Goal: Task Accomplishment & Management: Complete application form

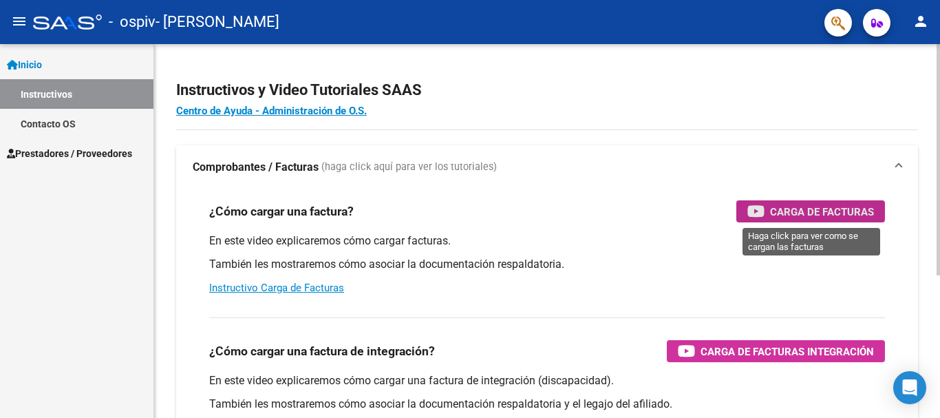
click at [810, 211] on span "Carga de Facturas" at bounding box center [822, 211] width 104 height 17
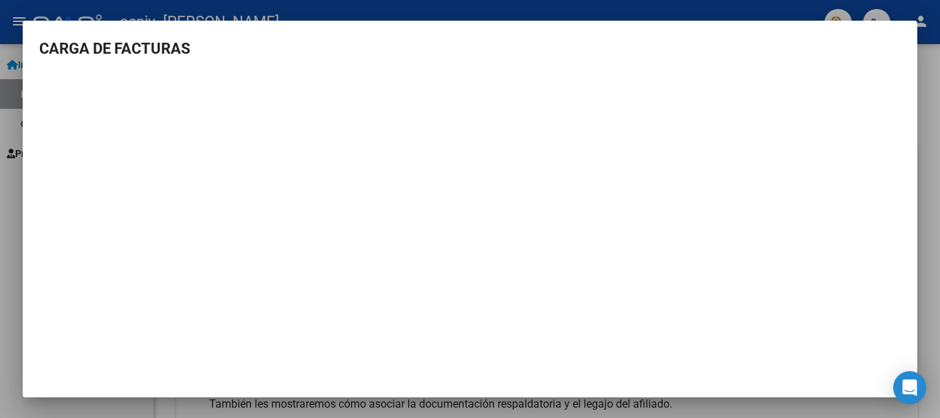
click at [3, 211] on div at bounding box center [470, 209] width 940 height 418
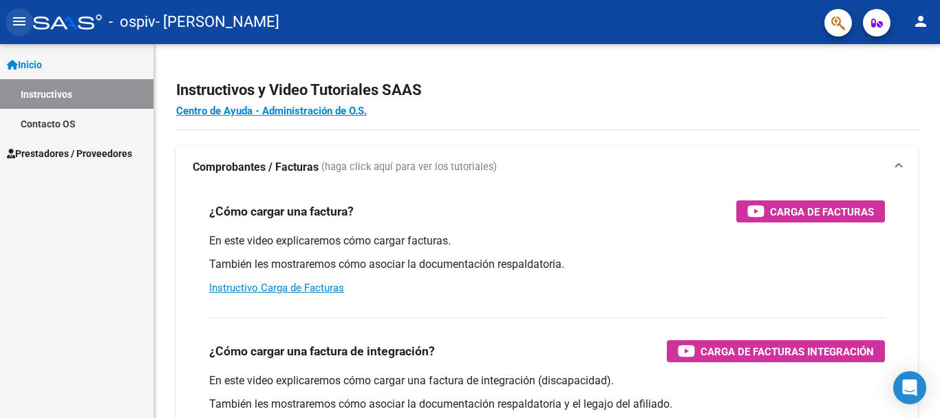
click at [17, 22] on mat-icon "menu" at bounding box center [19, 21] width 17 height 17
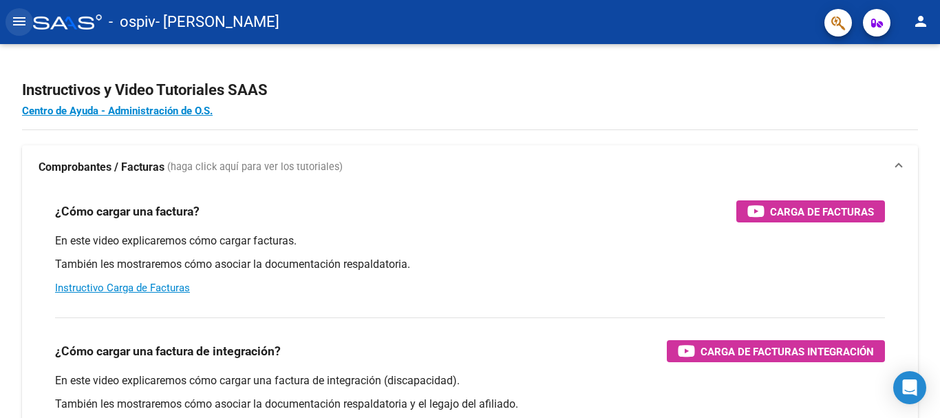
click at [19, 23] on mat-icon "menu" at bounding box center [19, 21] width 17 height 17
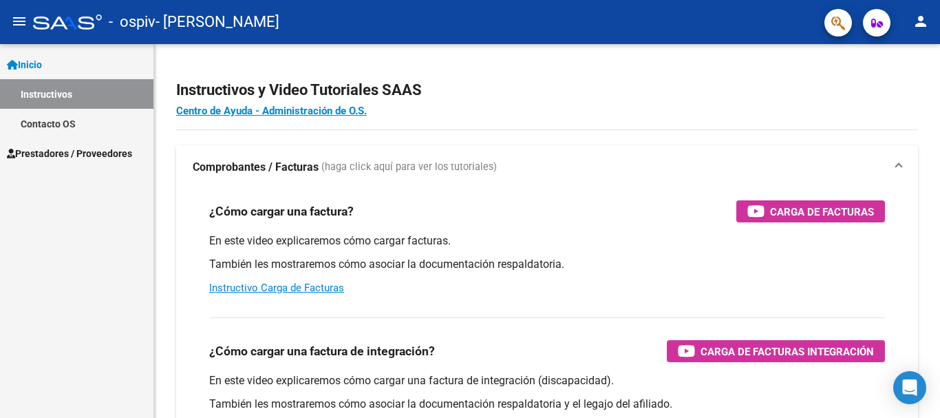
click at [100, 154] on span "Prestadores / Proveedores" at bounding box center [69, 153] width 125 height 15
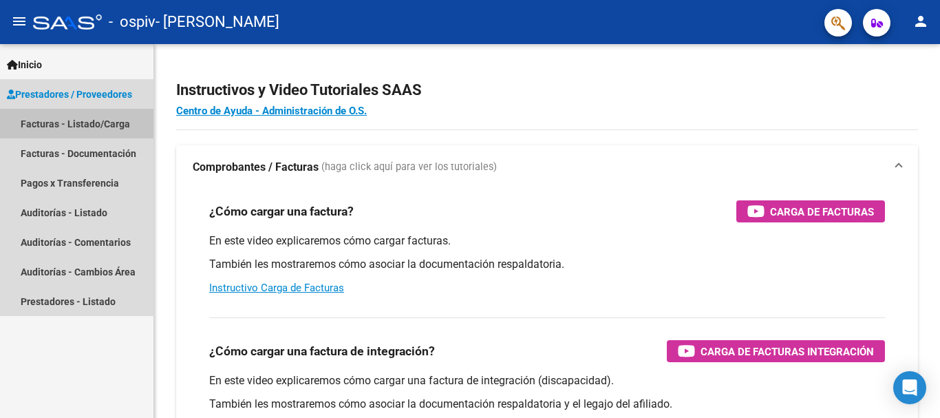
click at [87, 128] on link "Facturas - Listado/Carga" at bounding box center [76, 124] width 153 height 30
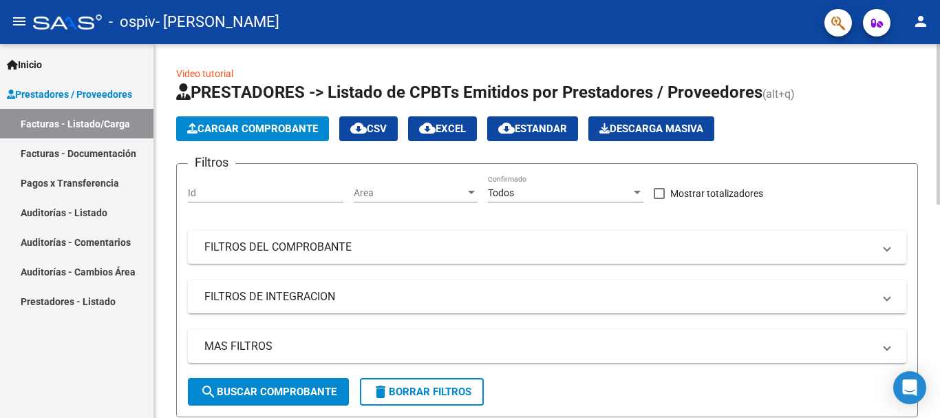
click at [264, 127] on span "Cargar Comprobante" at bounding box center [252, 128] width 131 height 12
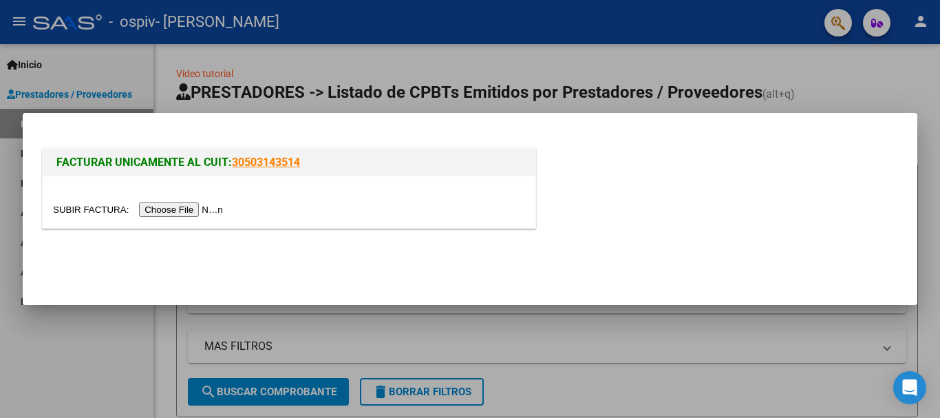
click at [192, 211] on input "file" at bounding box center [140, 209] width 174 height 14
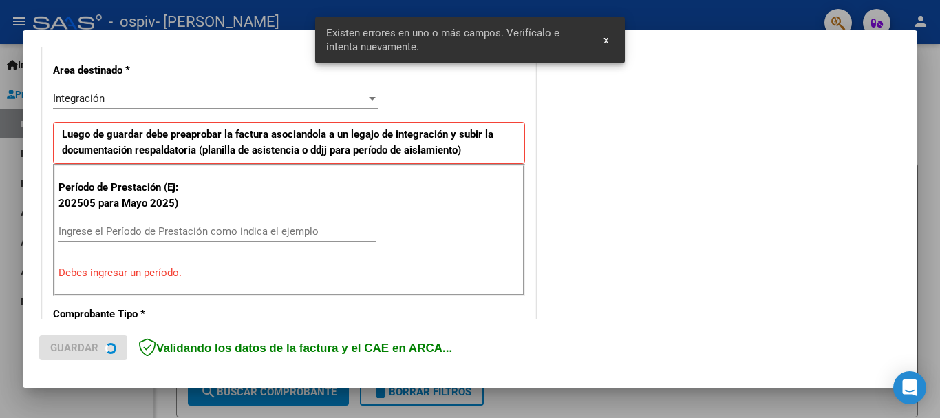
scroll to position [318, 0]
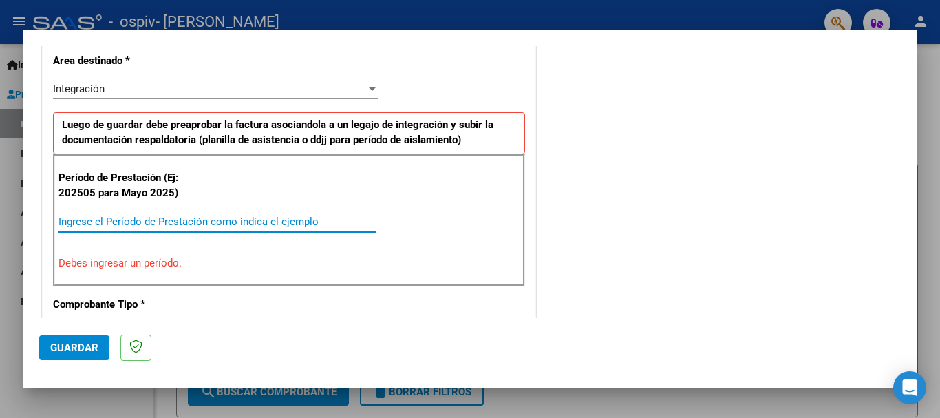
click at [171, 218] on input "Ingrese el Período de Prestación como indica el ejemplo" at bounding box center [217, 221] width 318 height 12
type input "2"
type input "2025"
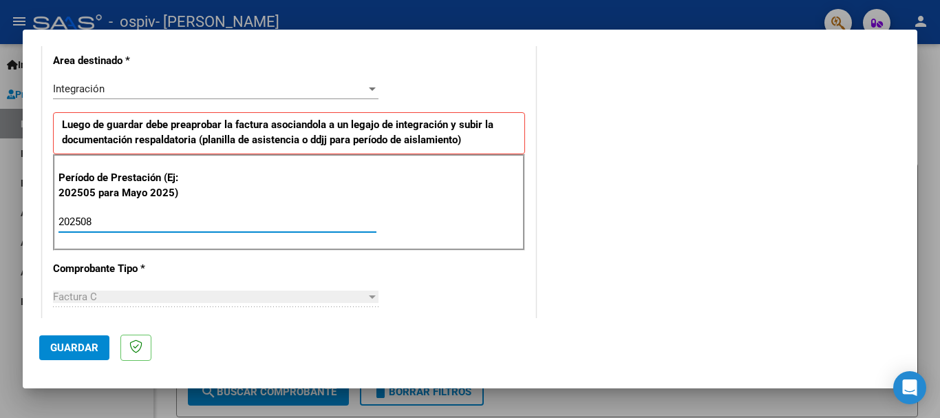
type input "202508"
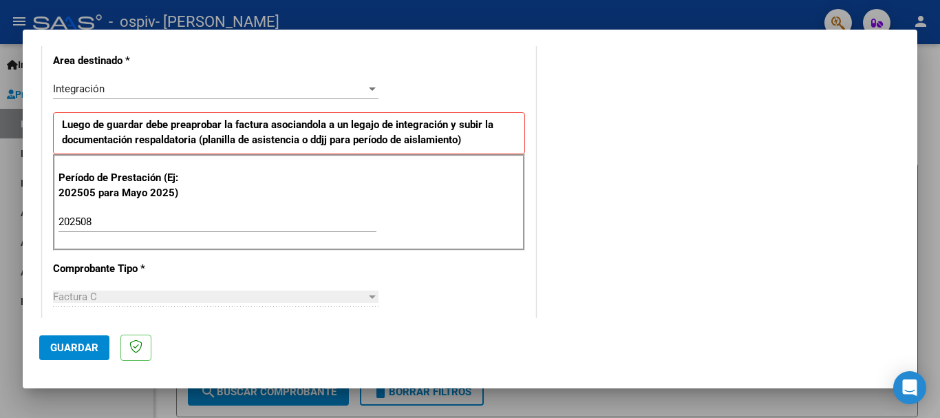
click at [109, 294] on div "Factura C" at bounding box center [209, 296] width 313 height 12
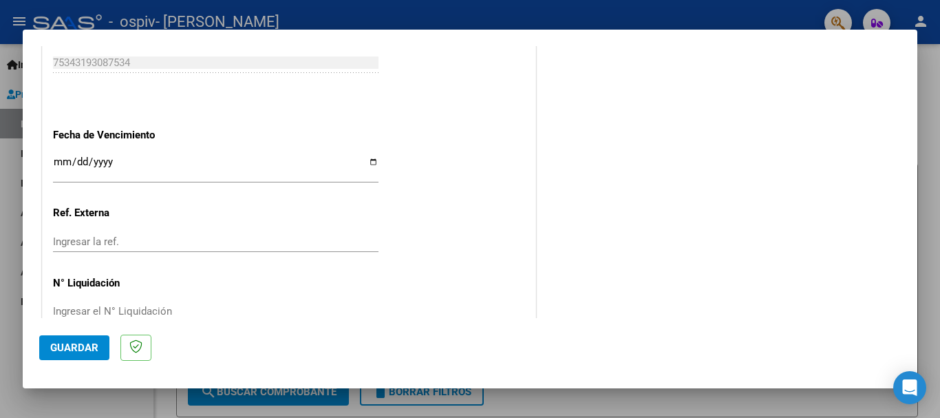
scroll to position [912, 0]
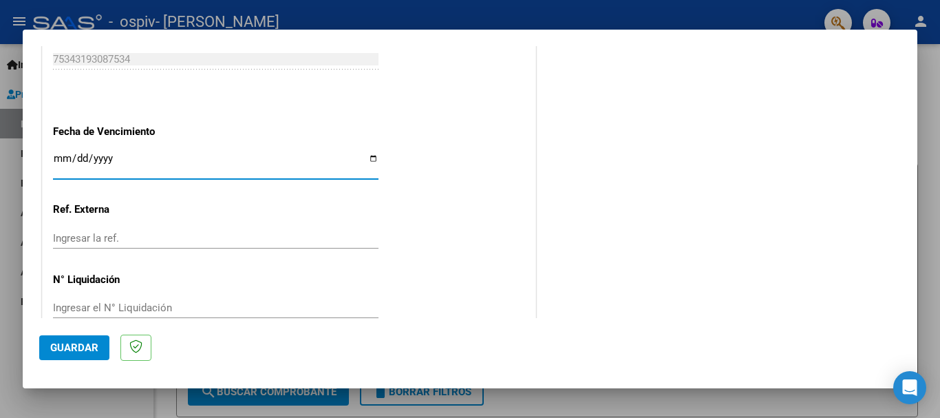
click at [367, 160] on input "Ingresar la fecha" at bounding box center [215, 164] width 325 height 22
type input "[DATE]"
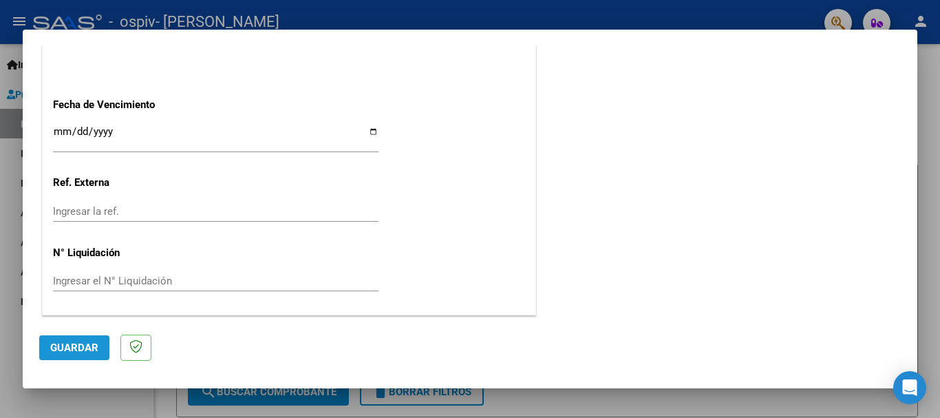
click at [83, 349] on span "Guardar" at bounding box center [74, 347] width 48 height 12
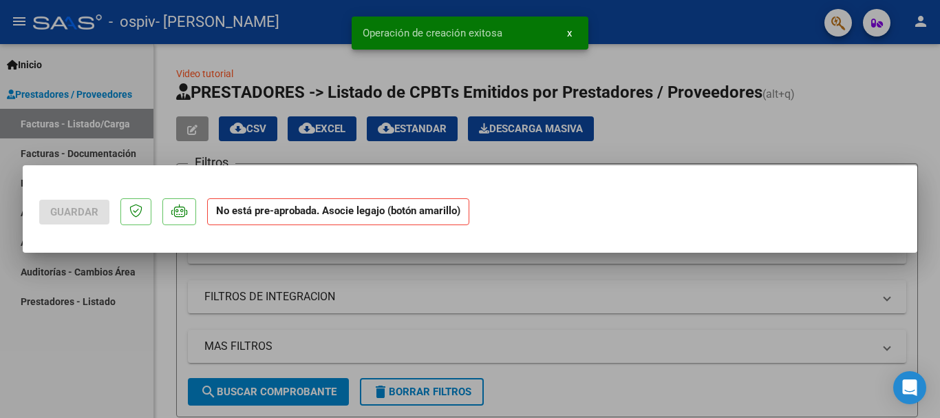
scroll to position [0, 0]
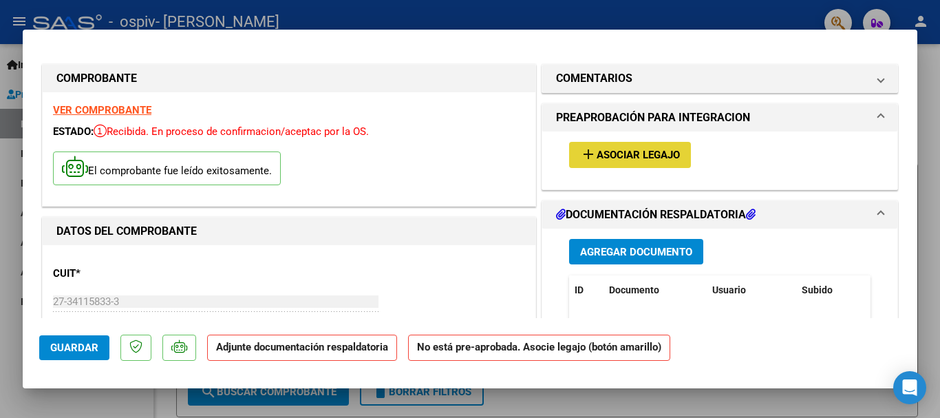
click at [601, 157] on span "Asociar Legajo" at bounding box center [638, 155] width 83 height 12
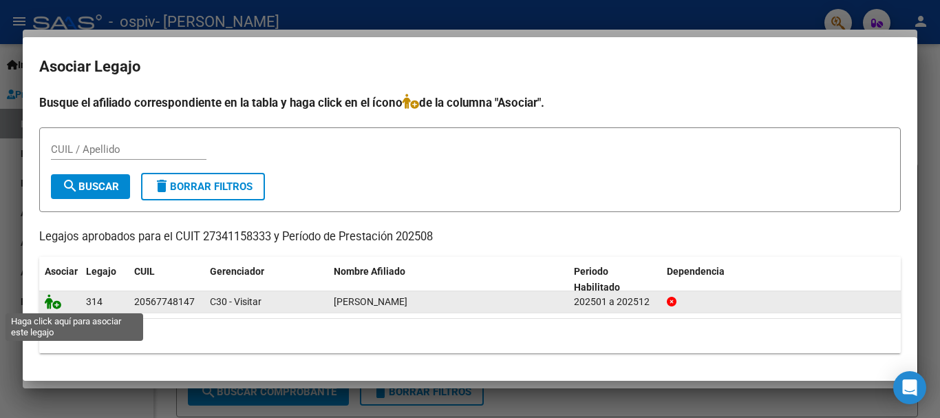
click at [55, 301] on icon at bounding box center [53, 301] width 17 height 15
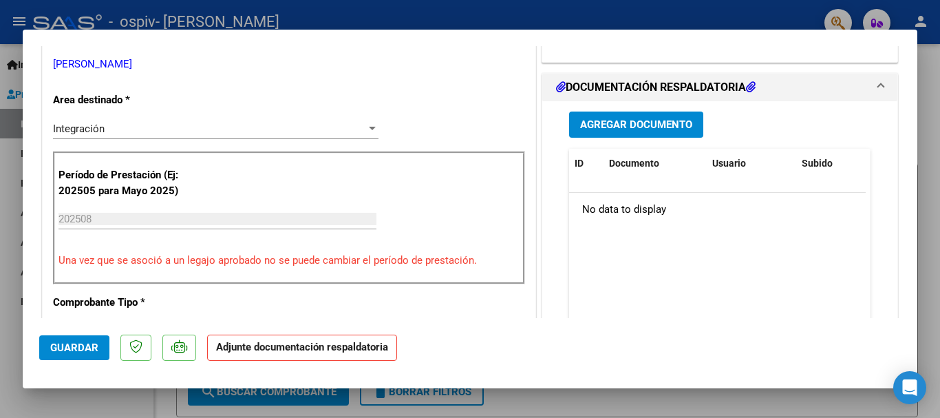
scroll to position [308, 0]
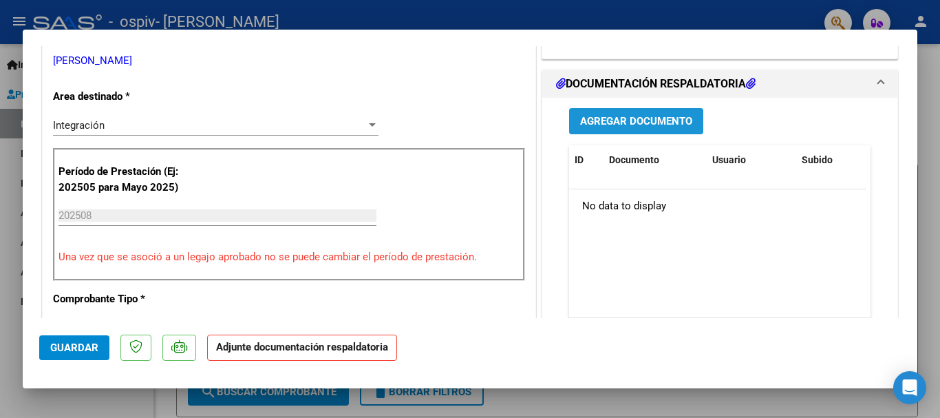
click at [611, 120] on span "Agregar Documento" at bounding box center [636, 122] width 112 height 12
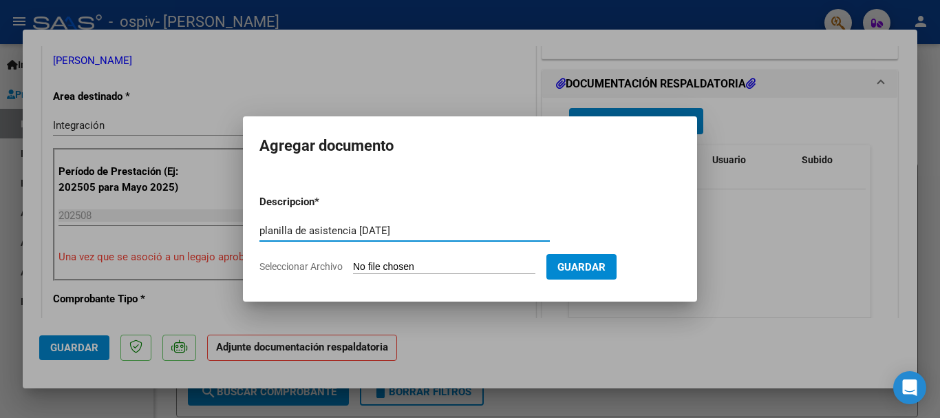
type input "planilla de asistencia [DATE]"
click at [391, 267] on input "Seleccionar Archivo" at bounding box center [444, 267] width 182 height 13
type input "C:\fakepath\Planilla de Asistencia [DATE]. Oron.pdf"
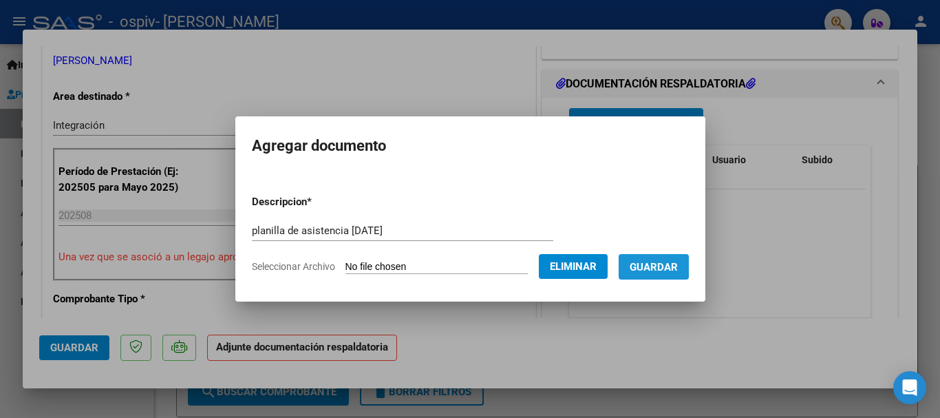
click at [656, 268] on span "Guardar" at bounding box center [654, 267] width 48 height 12
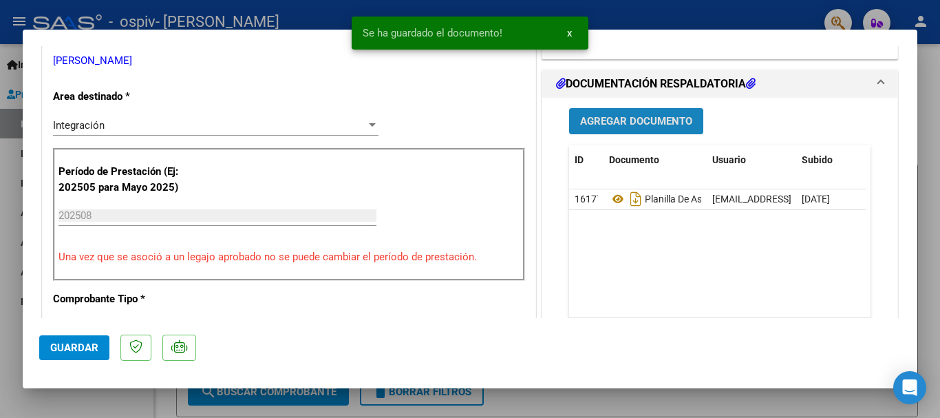
click at [628, 118] on span "Agregar Documento" at bounding box center [636, 122] width 112 height 12
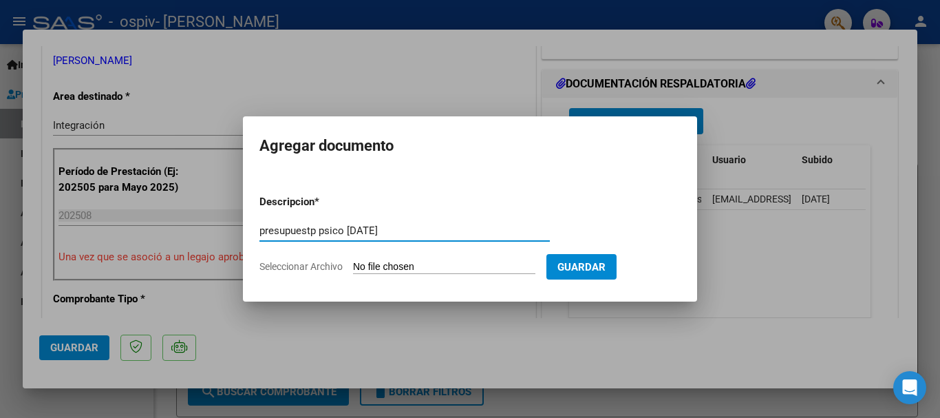
click at [317, 228] on input "presupuestp psico [DATE]" at bounding box center [404, 230] width 290 height 12
type input "presupuesto psico [DATE]"
click at [308, 262] on span "Seleccionar Archivo" at bounding box center [300, 266] width 83 height 11
click at [353, 262] on input "Seleccionar Archivo" at bounding box center [444, 267] width 182 height 13
type input "C:\fakepath\[PERSON_NAME] 2025 .pdf"
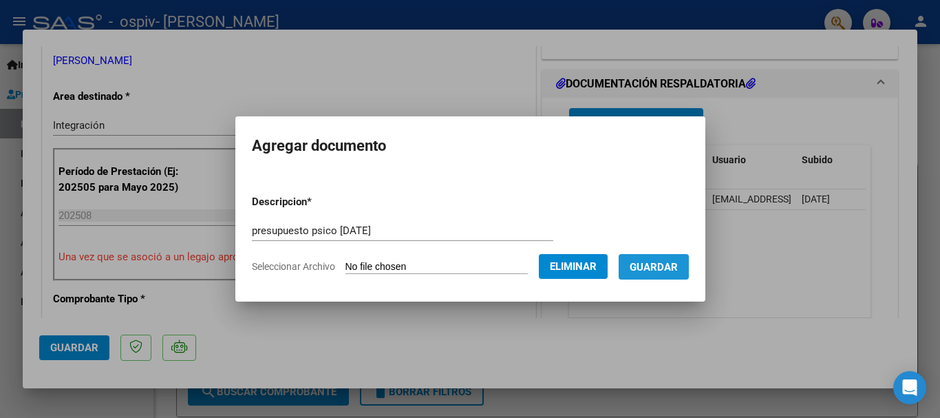
click at [670, 264] on span "Guardar" at bounding box center [654, 267] width 48 height 12
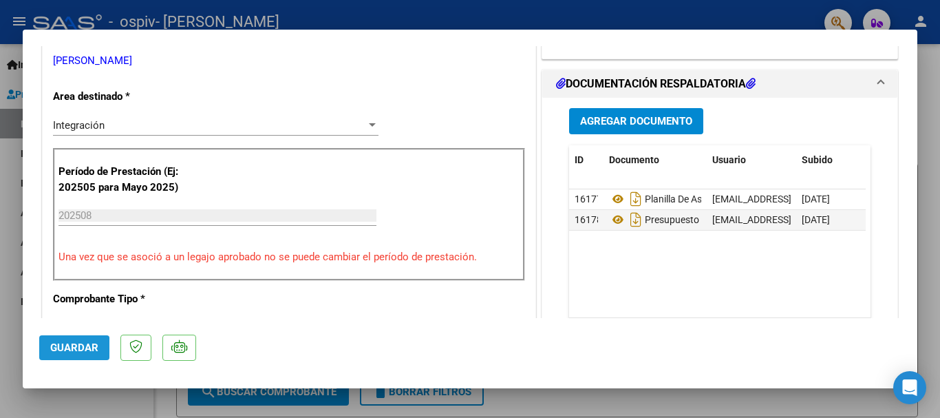
click at [72, 348] on span "Guardar" at bounding box center [74, 347] width 48 height 12
click at [560, 350] on mat-dialog-actions "Guardar" at bounding box center [470, 345] width 862 height 54
click at [707, 220] on datatable-body-cell "[EMAIL_ADDRESS][DOMAIN_NAME] - [PERSON_NAME]" at bounding box center [751, 220] width 89 height 20
click at [370, 11] on div at bounding box center [470, 209] width 940 height 418
